Goal: Information Seeking & Learning: Learn about a topic

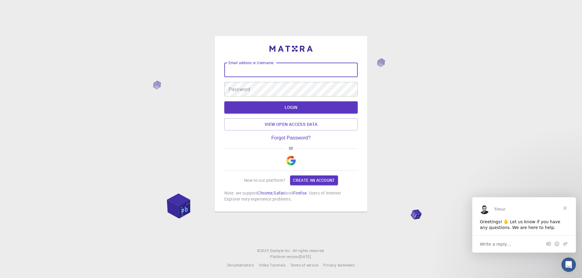
click at [304, 71] on input "Email address or Username" at bounding box center [290, 70] width 133 height 15
click at [272, 72] on input "Email address or Username" at bounding box center [290, 70] width 133 height 15
click at [280, 72] on input "[PERSON_NAME].[PERSON_NAME]@SAKec" at bounding box center [290, 70] width 133 height 15
click at [279, 71] on input "[PERSON_NAME].[PERSON_NAME]@SAKec" at bounding box center [290, 70] width 133 height 15
click at [284, 72] on input "madhava.shirole@sakec" at bounding box center [290, 70] width 133 height 15
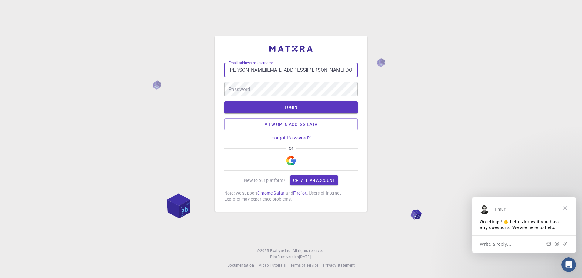
type input "madhava.shirole@sakec.ac,in"
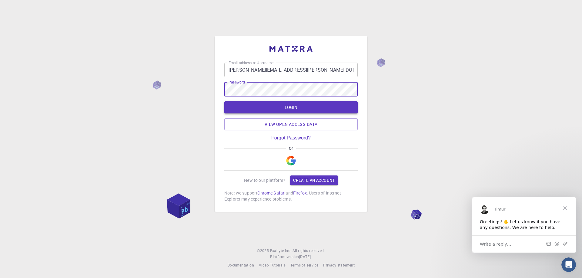
click at [284, 107] on button "LOGIN" at bounding box center [290, 108] width 133 height 12
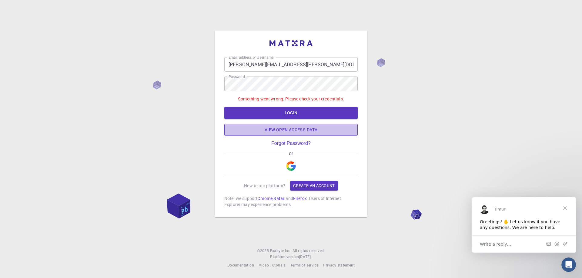
click at [288, 133] on link "View open access data" at bounding box center [290, 130] width 133 height 12
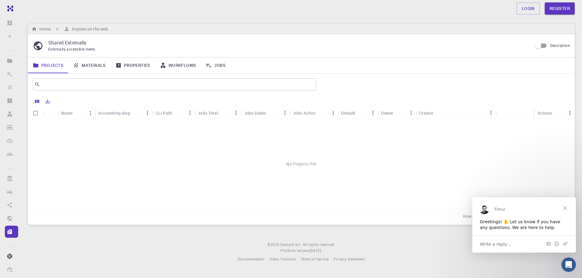
click at [563, 207] on span "Close" at bounding box center [565, 208] width 22 height 22
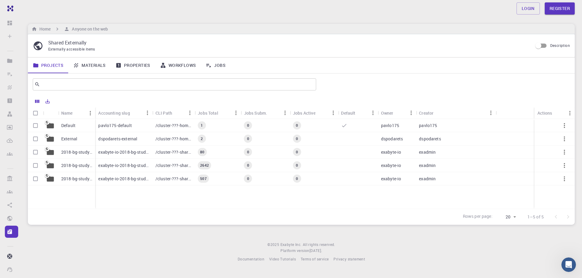
click at [106, 127] on p "pavlo175-default" at bounding box center [114, 126] width 33 height 6
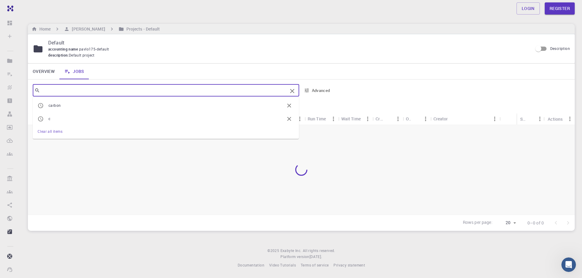
click at [68, 91] on input "text" at bounding box center [163, 90] width 247 height 8
click at [72, 91] on input "text" at bounding box center [163, 90] width 247 height 8
paste input "Design a Microstrip patch antenna at 5GHz frequency using High Frequency Simula…"
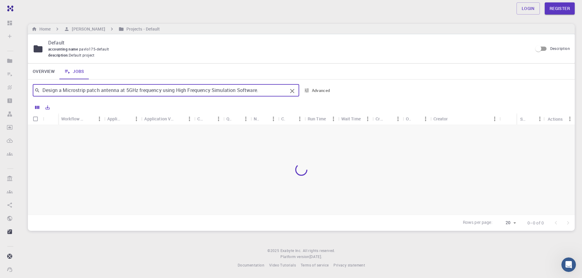
type input "Design a Microstrip patch antenna at 5GHz frequency using High Frequency Simula…"
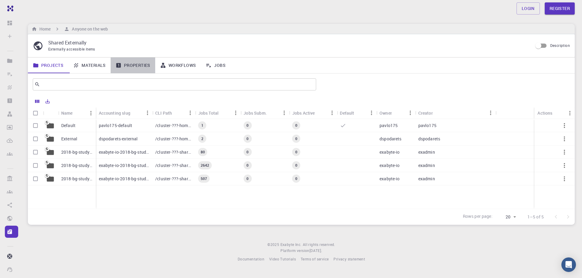
click at [138, 62] on link "Properties" at bounding box center [133, 66] width 45 height 16
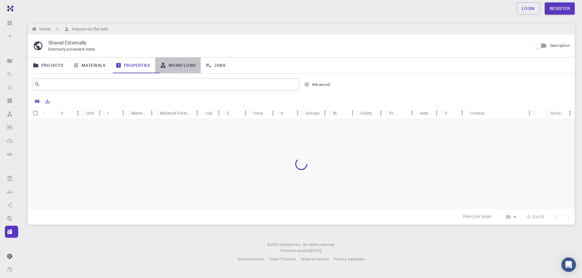
click at [180, 66] on link "Workflows" at bounding box center [178, 66] width 46 height 16
click at [58, 65] on link "Projects" at bounding box center [48, 66] width 40 height 16
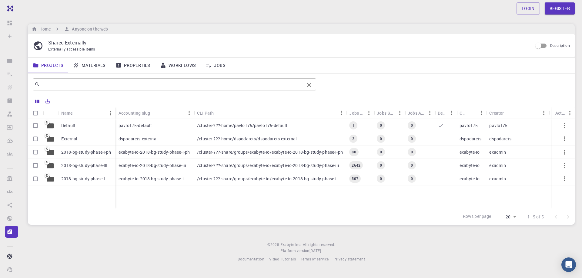
click at [73, 80] on div "​" at bounding box center [174, 84] width 283 height 12
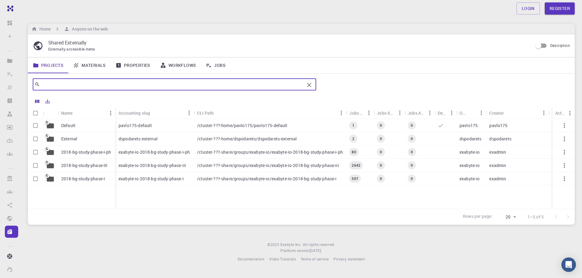
paste input "Design a Microstrip patch antenna at 5GHz frequency using High Frequency Simula…"
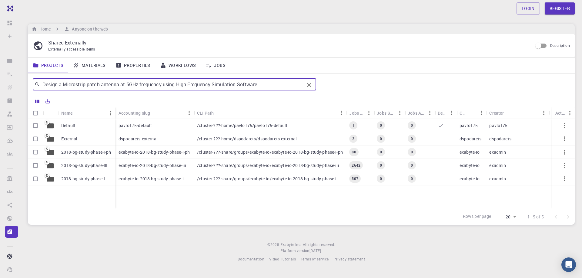
click at [260, 85] on input "Design a Microstrip patch antenna at 5GHz frequency using High Frequency Simula…" at bounding box center [172, 84] width 264 height 8
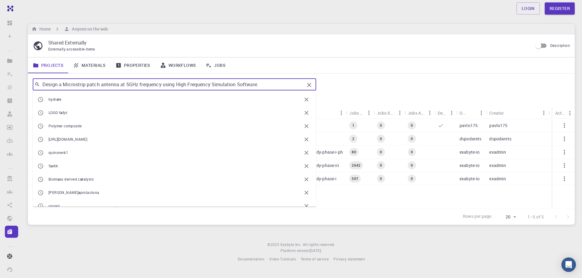
drag, startPoint x: 259, startPoint y: 84, endPoint x: 178, endPoint y: 83, distance: 81.2
click at [178, 83] on input "Design a Microstrip patch antenna at 5GHz frequency using High Frequency Simula…" at bounding box center [172, 84] width 264 height 8
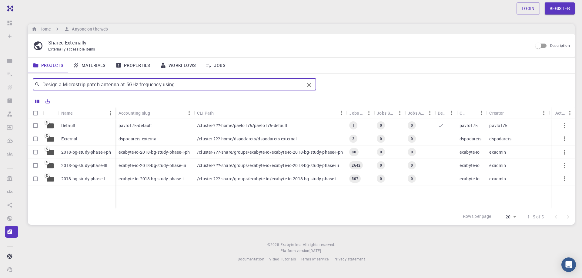
drag, startPoint x: 162, startPoint y: 84, endPoint x: 177, endPoint y: 89, distance: 15.9
click at [177, 89] on div "Design a Microstrip patch antenna at 5GHz frequency using ​" at bounding box center [174, 84] width 283 height 12
type input "Design a Microstrip patch antenna at 5GHz frequency"
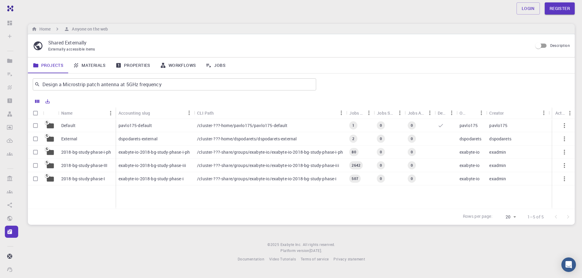
click at [89, 128] on div "Default" at bounding box center [86, 125] width 57 height 13
click at [90, 133] on div "External" at bounding box center [86, 138] width 57 height 13
click at [80, 152] on p "2018-bg-study-phase-i-ph" at bounding box center [86, 152] width 50 height 6
